Goal: Information Seeking & Learning: Compare options

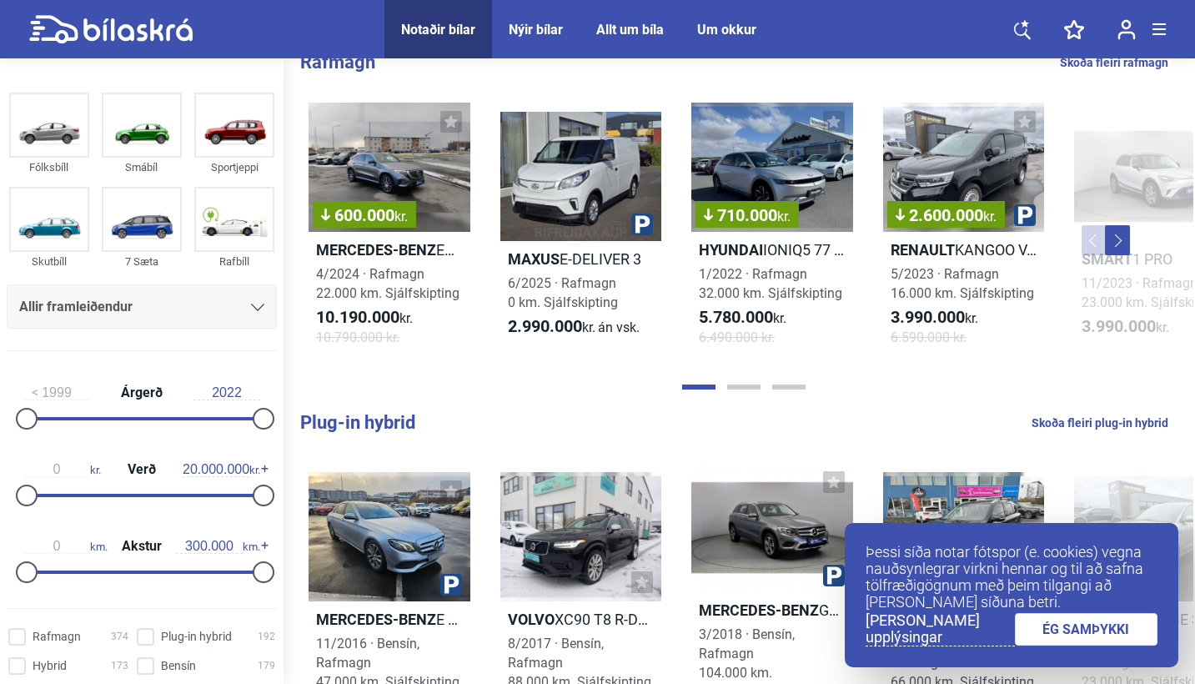
scroll to position [371, 0]
click at [1046, 627] on link "ÉG SAMÞYKKI" at bounding box center [1086, 629] width 143 height 33
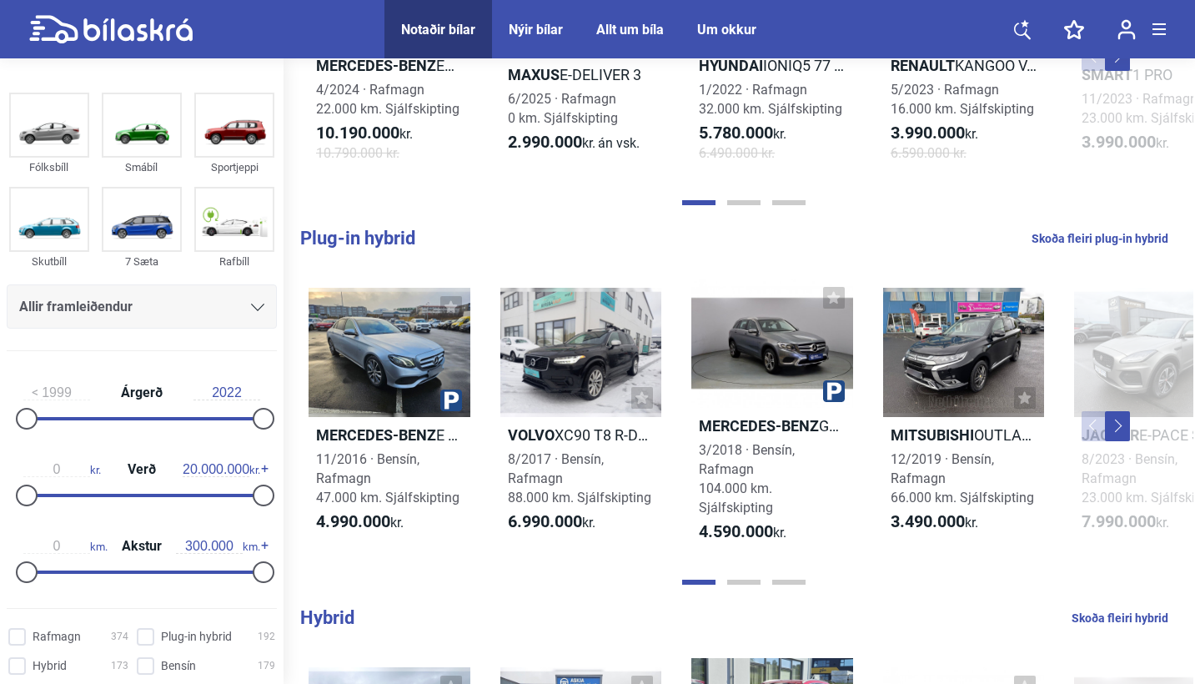
scroll to position [560, 0]
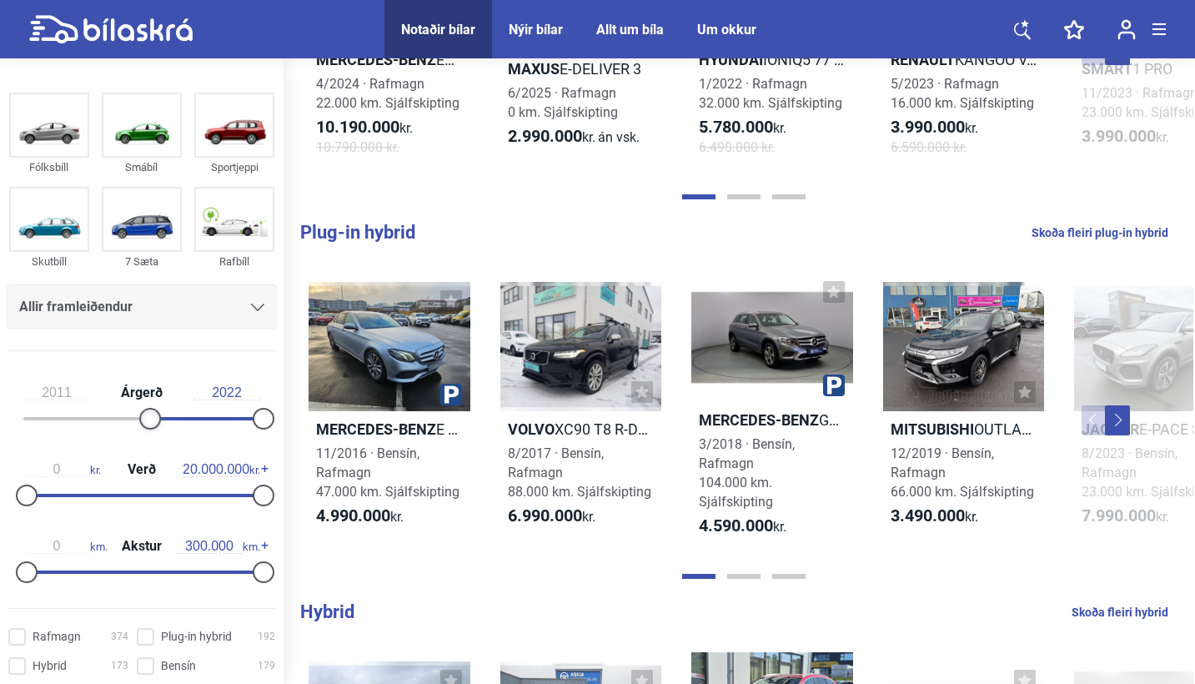
type input "2012"
drag, startPoint x: 33, startPoint y: 424, endPoint x: 163, endPoint y: 427, distance: 130.9
click at [163, 427] on div at bounding box center [161, 419] width 22 height 22
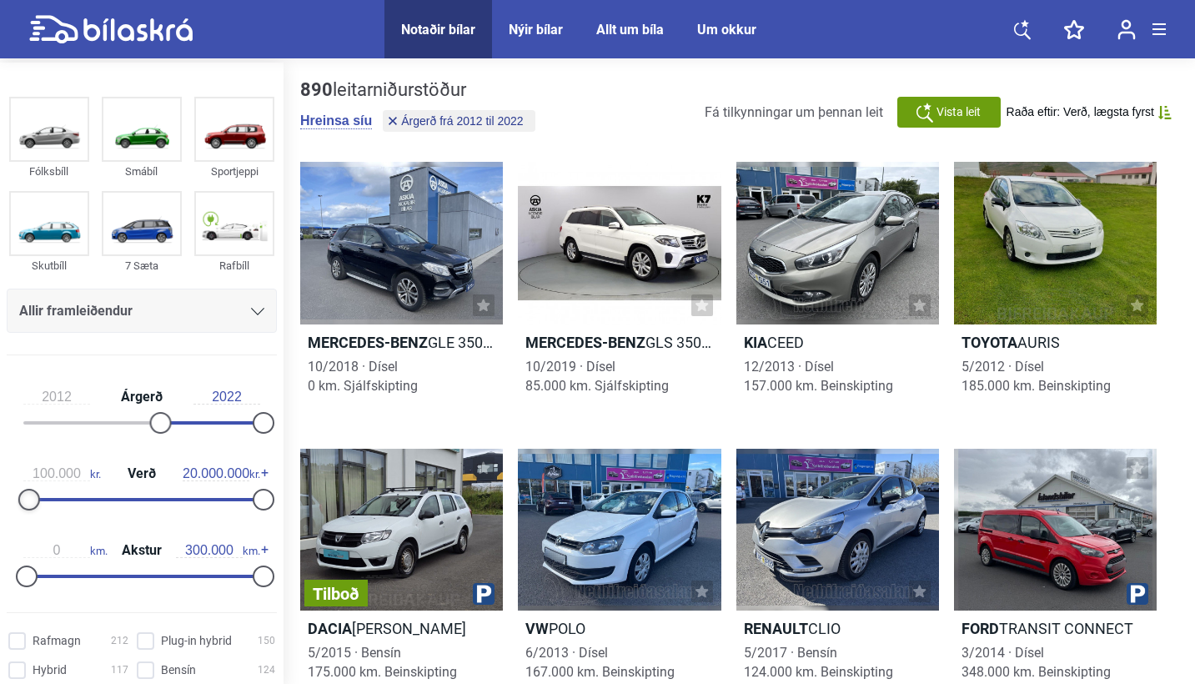
type input "0"
click at [24, 503] on div at bounding box center [27, 500] width 22 height 22
type input "1.500.000"
drag, startPoint x: 252, startPoint y: 498, endPoint x: 38, endPoint y: 520, distance: 214.6
click at [38, 520] on div "0 kr. Verð 1.500.000 kr." at bounding box center [142, 483] width 270 height 77
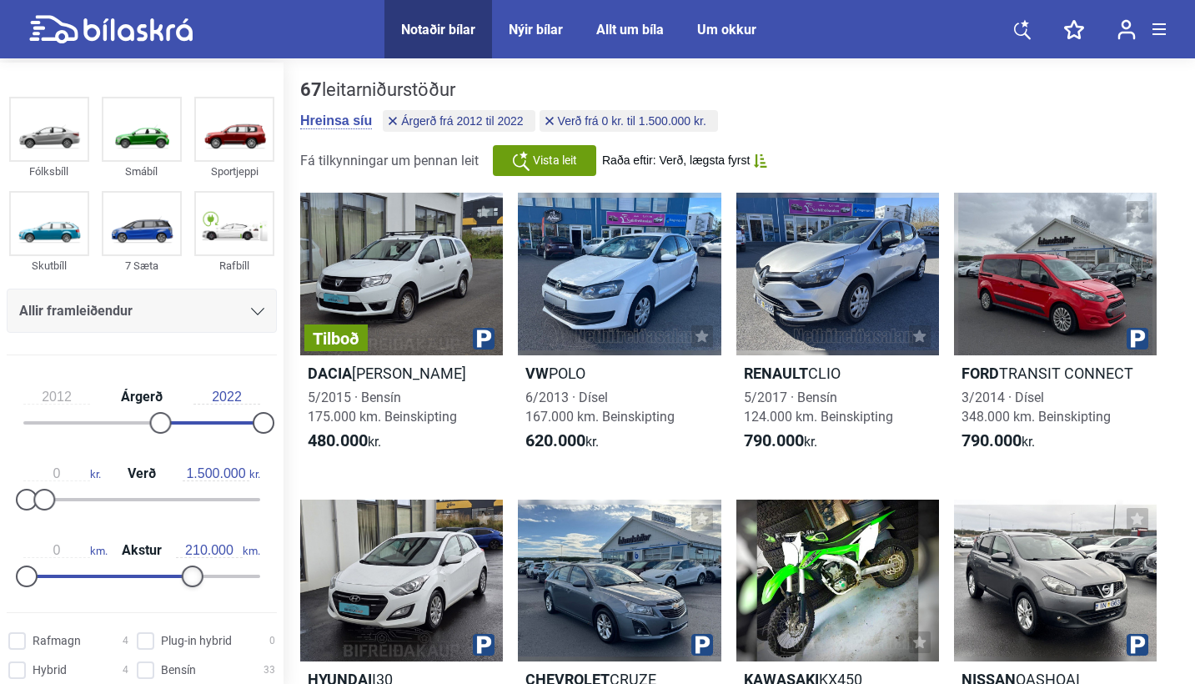
type input "200.000"
drag, startPoint x: 253, startPoint y: 594, endPoint x: 179, endPoint y: 601, distance: 73.8
click at [179, 599] on div "0 km. Akstur 200.000 km." at bounding box center [142, 560] width 270 height 77
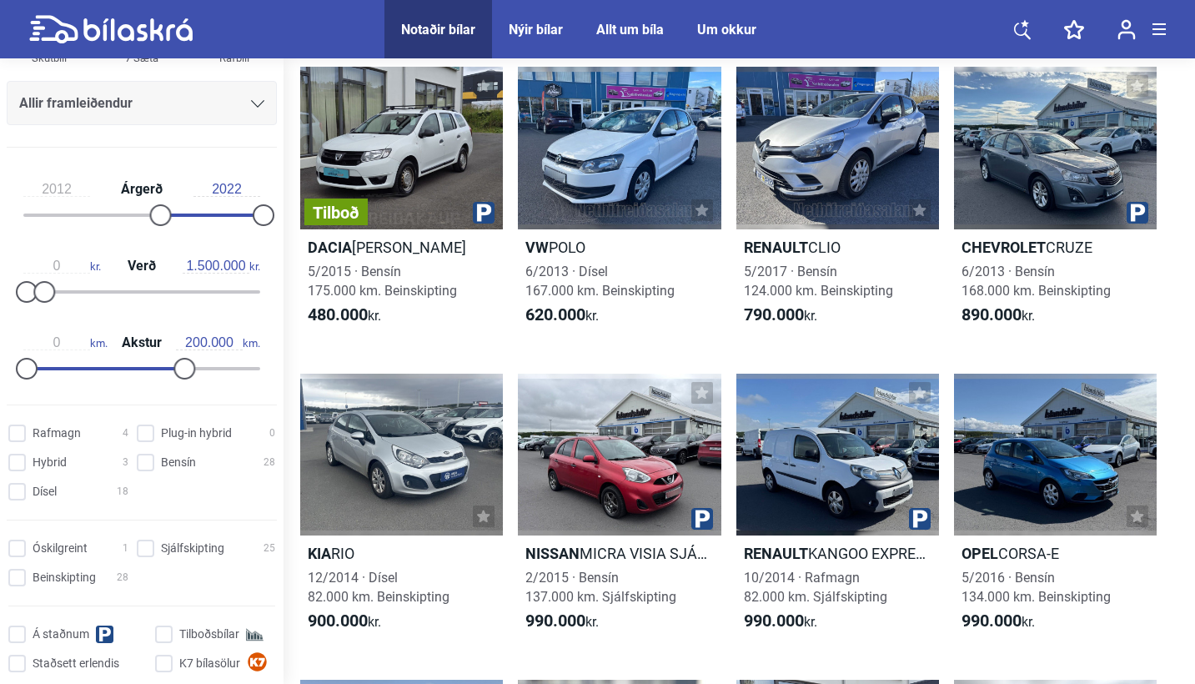
scroll to position [206, 0]
click at [151, 555] on input "Sjálfskipting 25" at bounding box center [208, 547] width 138 height 18
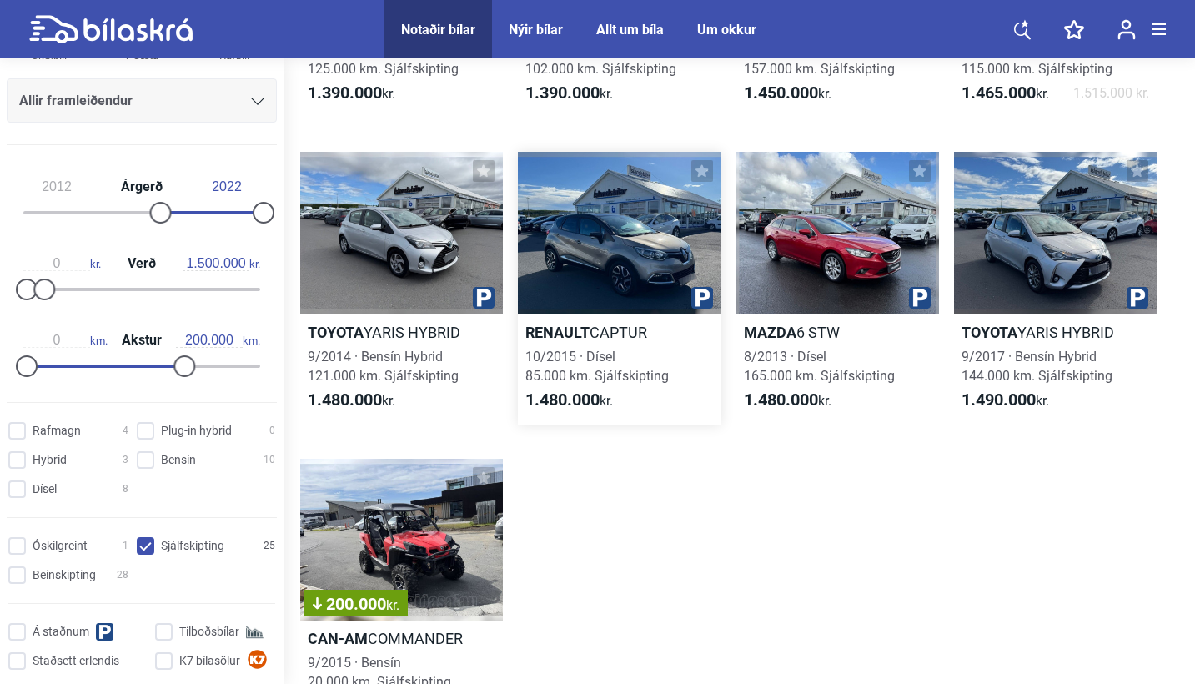
scroll to position [1925, 0]
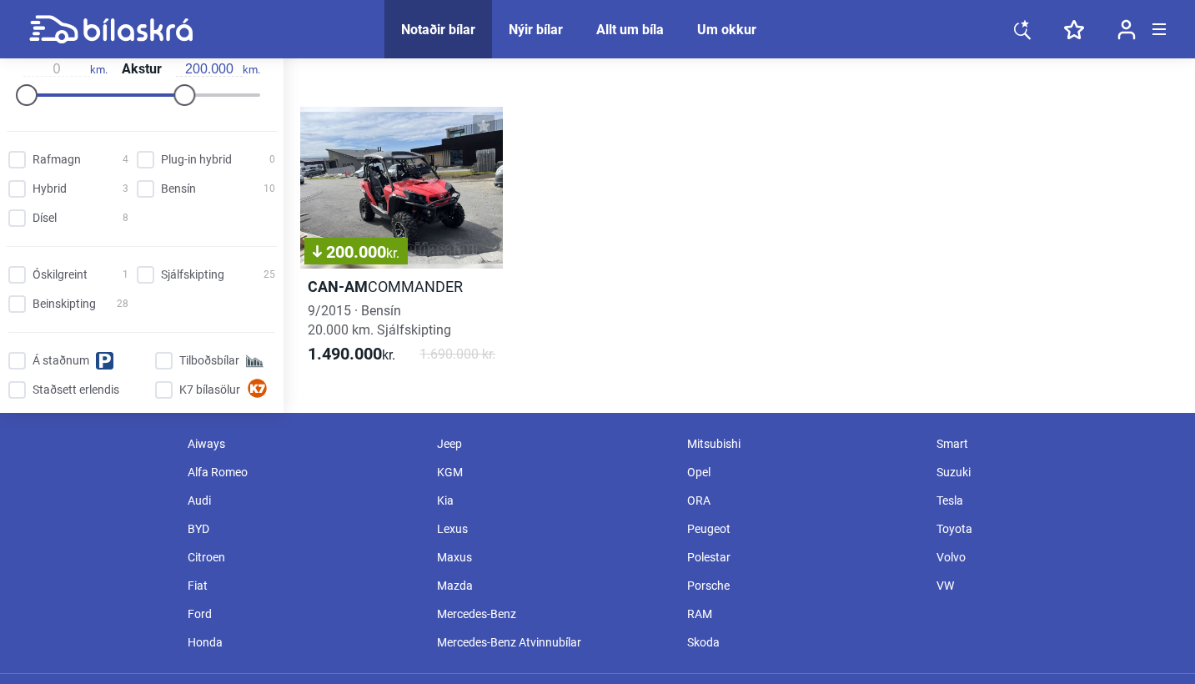
checkbox input "false"
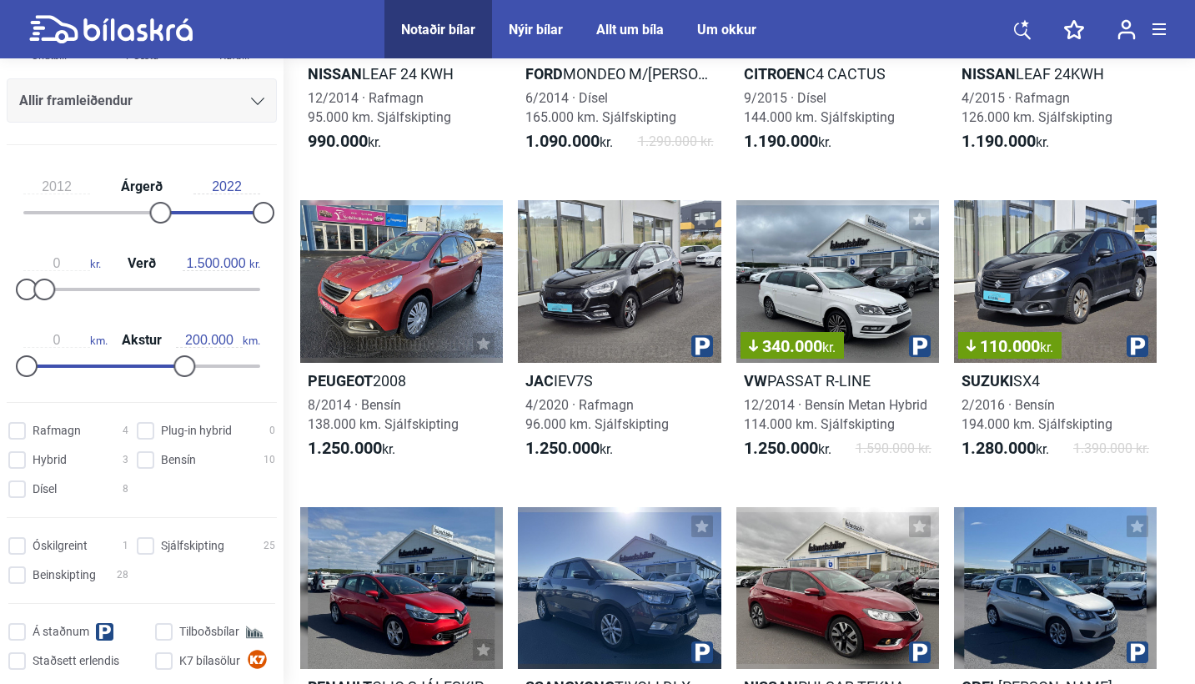
scroll to position [126, 0]
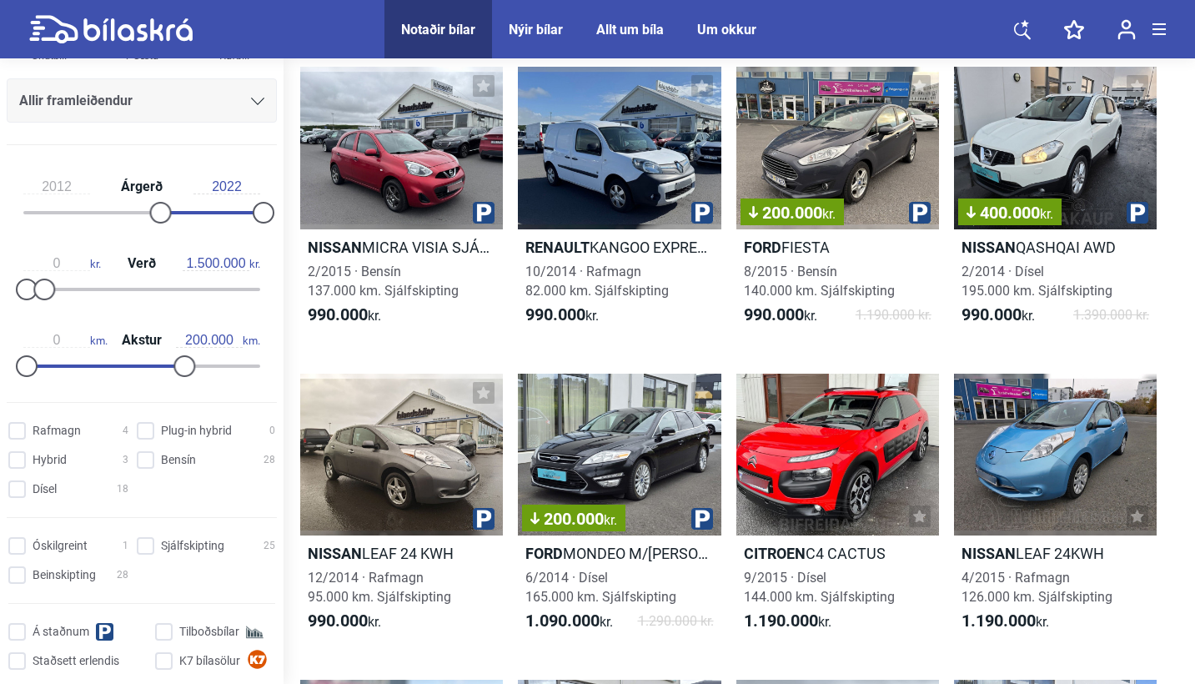
type input "300.000"
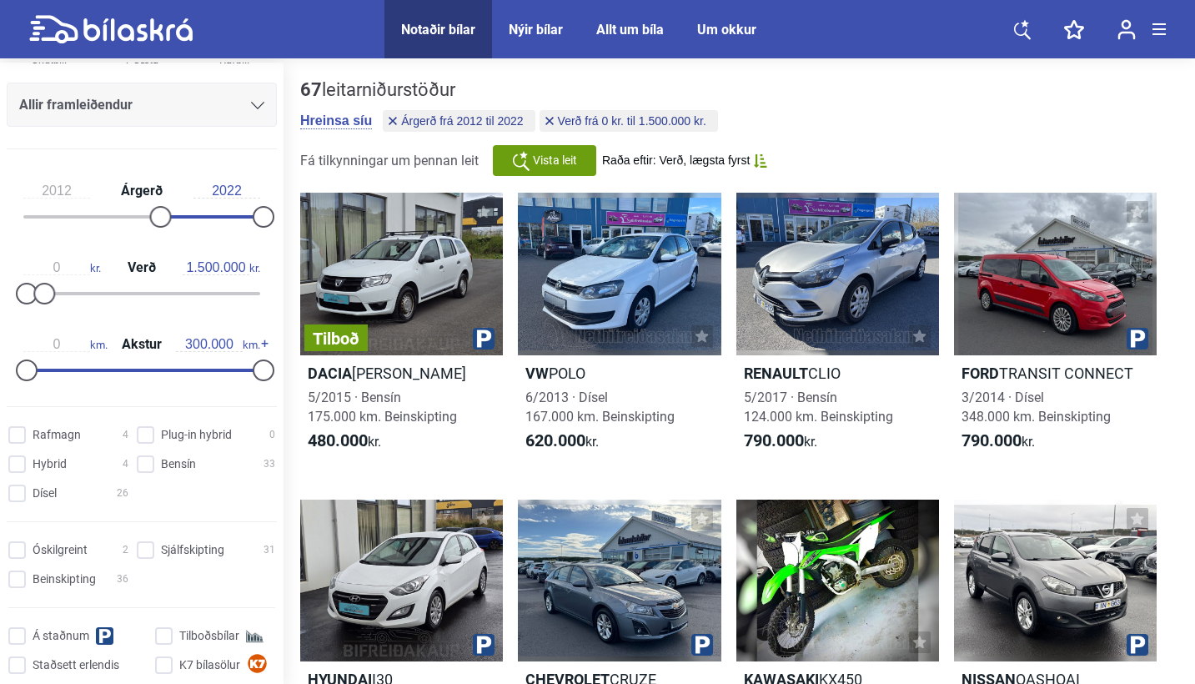
type input "20.000.000"
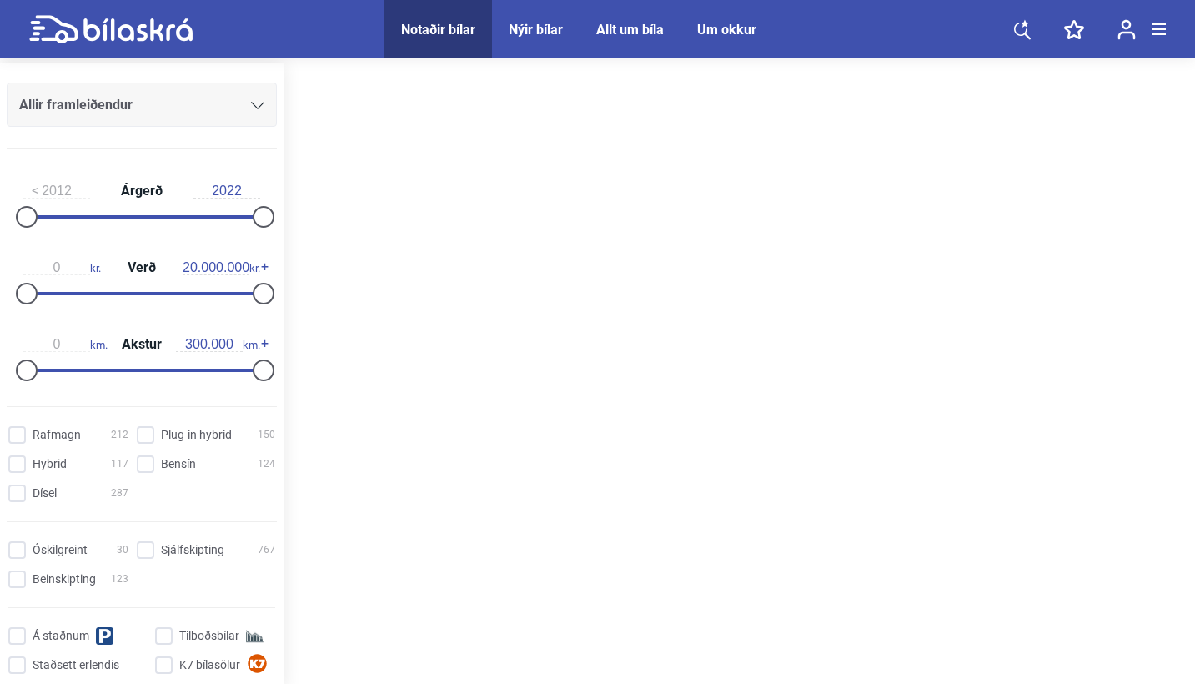
type input "1999"
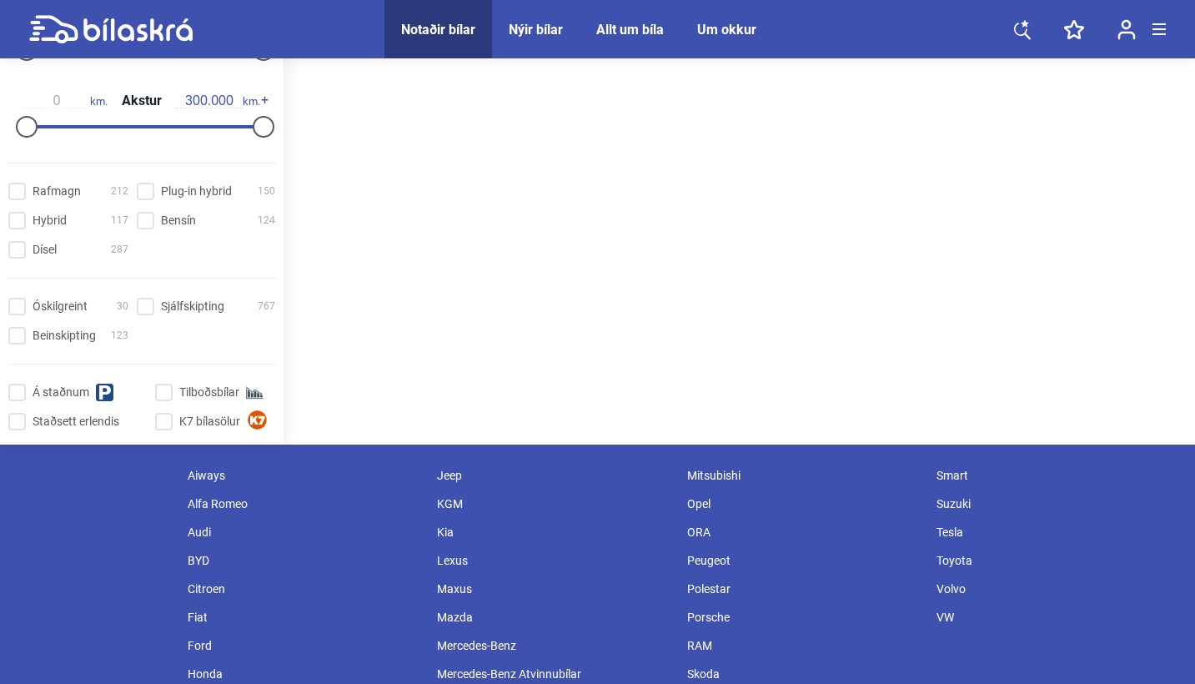
scroll to position [348, 0]
